Goal: Communication & Community: Answer question/provide support

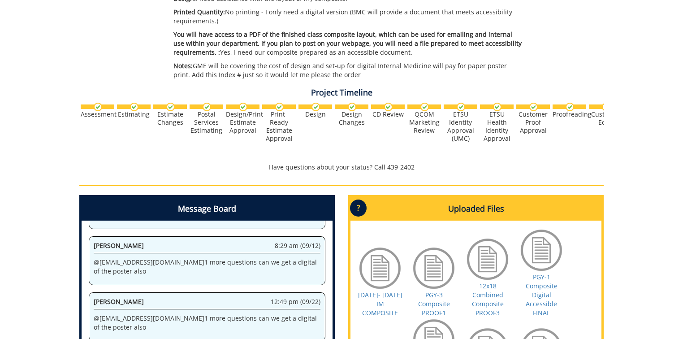
scroll to position [410, 0]
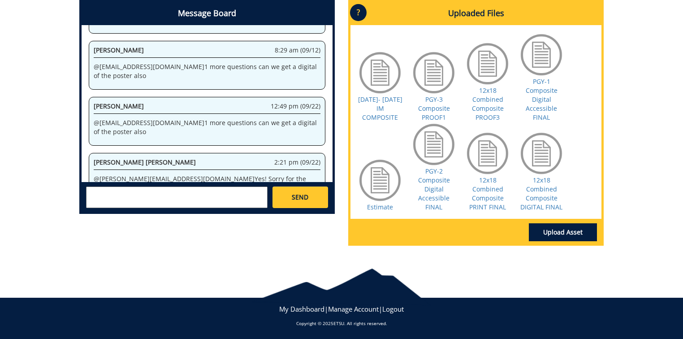
click at [610, 202] on div "Uploaded Files ? × Accepted File Types : design files - high resolution PDF tex…" at bounding box center [475, 126] width 269 height 253
click at [541, 161] on div at bounding box center [541, 153] width 45 height 45
click at [543, 194] on link "12x18 Combined Composite DIGITAL FINAL" at bounding box center [541, 193] width 42 height 35
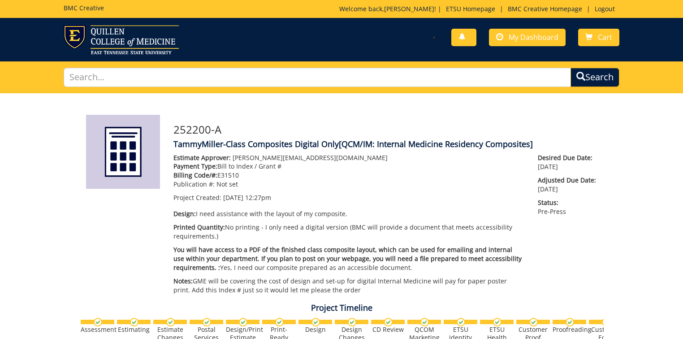
scroll to position [410, 0]
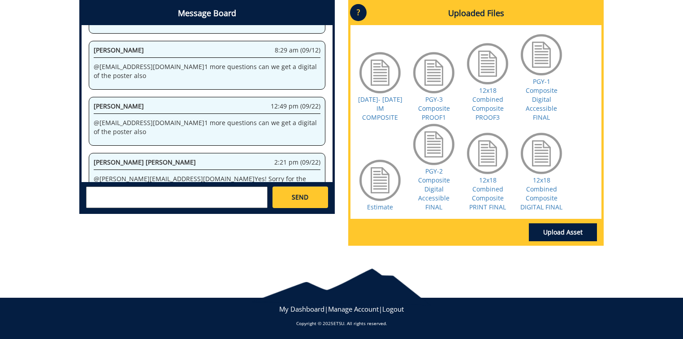
click at [121, 196] on textarea at bounding box center [176, 197] width 181 height 22
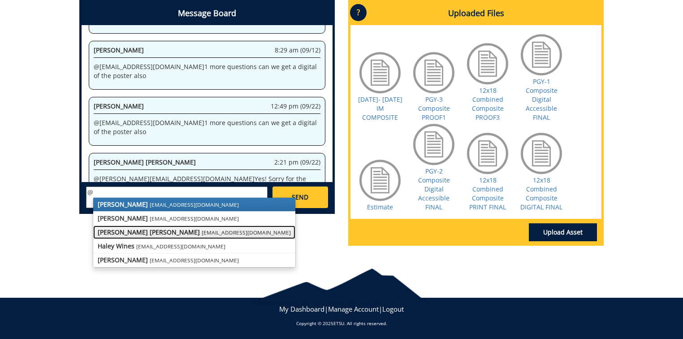
click at [132, 234] on strong "[PERSON_NAME] [PERSON_NAME]" at bounding box center [149, 232] width 102 height 9
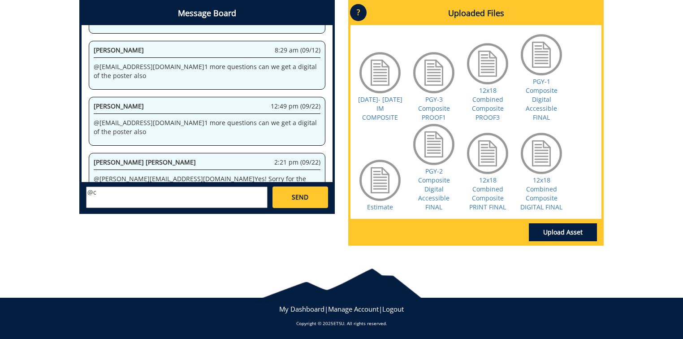
type textarea "@"
click at [548, 196] on link "12x18 Combined Composite DIGITAL FINAL" at bounding box center [541, 193] width 42 height 35
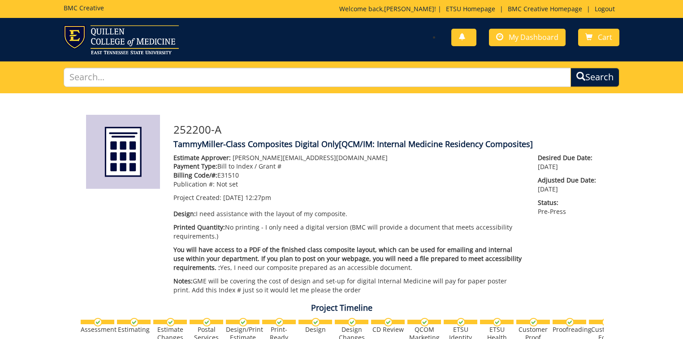
scroll to position [394, 0]
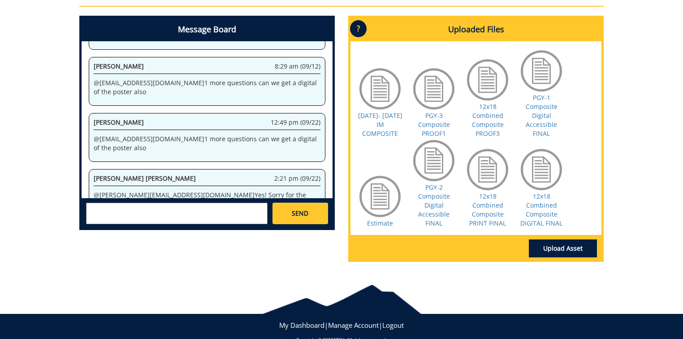
click at [123, 208] on textarea at bounding box center [176, 213] width 181 height 22
type textarea "T"
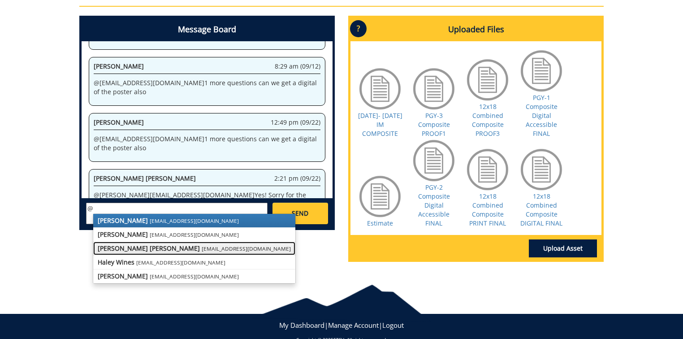
click at [134, 248] on strong "[PERSON_NAME] [PERSON_NAME]" at bounding box center [149, 248] width 102 height 9
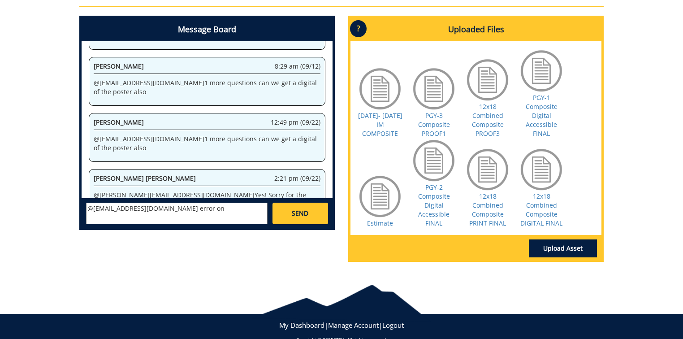
type textarea "@[EMAIL_ADDRESS][DOMAIN_NAME] error on"
click at [494, 208] on link "12x18 Combined Composite PRINT FINAL" at bounding box center [487, 209] width 37 height 35
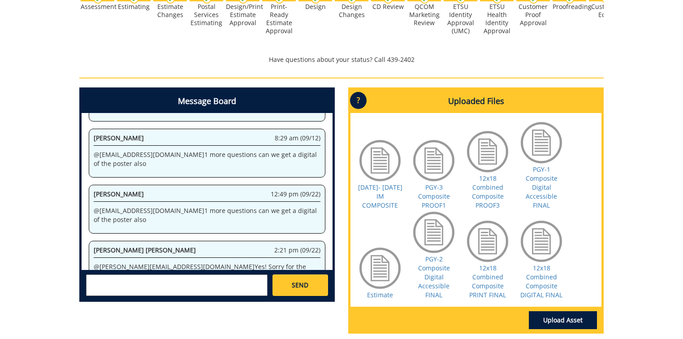
scroll to position [410, 0]
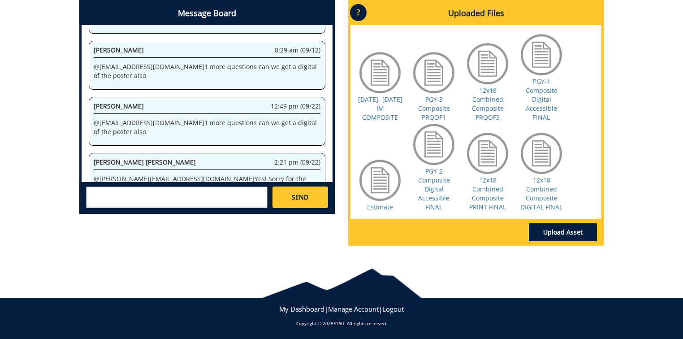
click at [112, 188] on textarea at bounding box center [176, 197] width 181 height 22
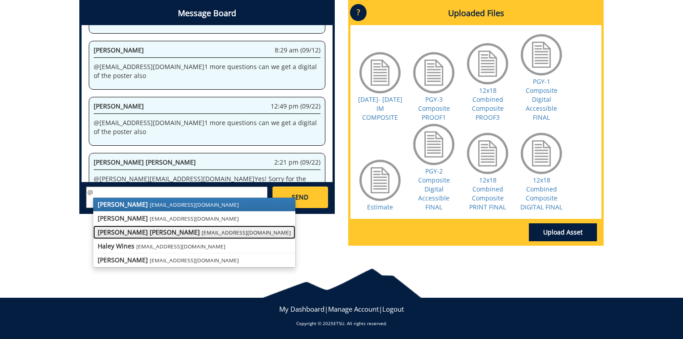
click at [122, 233] on strong "[PERSON_NAME] [PERSON_NAME]" at bounding box center [149, 232] width 102 height 9
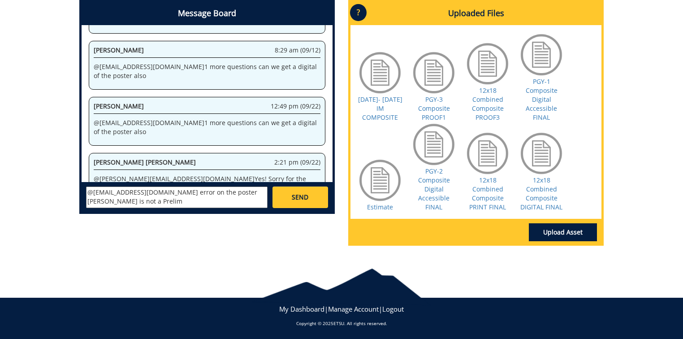
click at [149, 202] on textarea "@campbelltc@etsu.edu error on the poster Jonathan Jarman is not a Prelim" at bounding box center [176, 197] width 181 height 22
type textarea "@campbelltc@etsu.edu error on the poster Jonathan Jarman is not a Prelim he is …"
click at [296, 198] on span "SEND" at bounding box center [300, 197] width 17 height 9
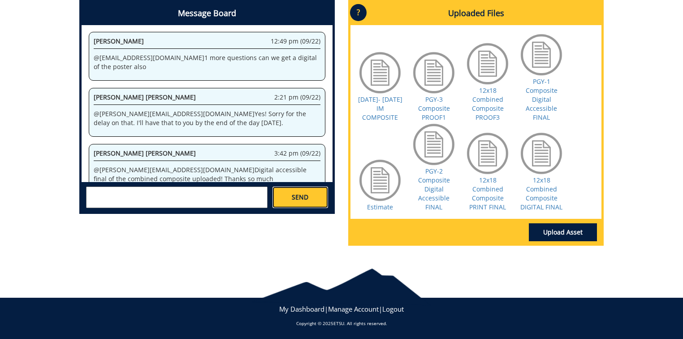
scroll to position [4581, 0]
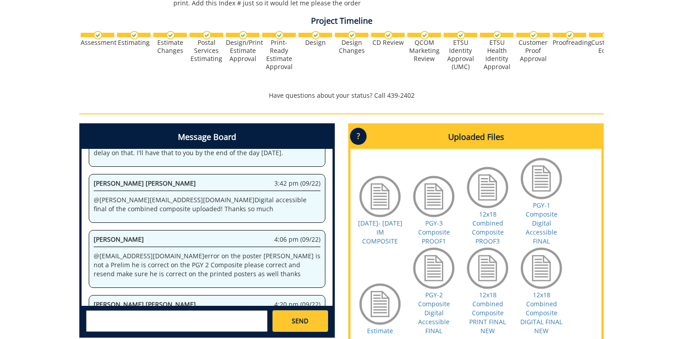
scroll to position [358, 0]
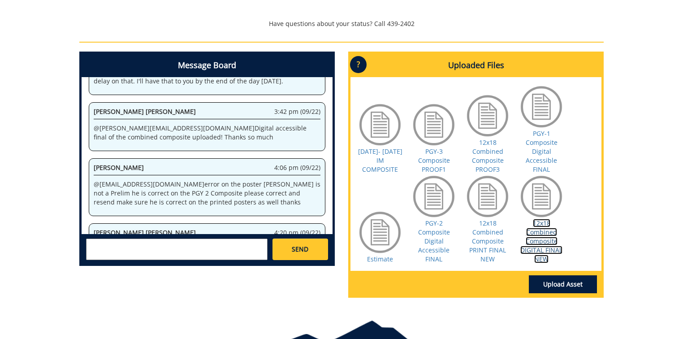
click at [543, 237] on link "12x18 Combined Composite DIGITAL FINAL NEW" at bounding box center [541, 241] width 42 height 44
